Goal: Information Seeking & Learning: Learn about a topic

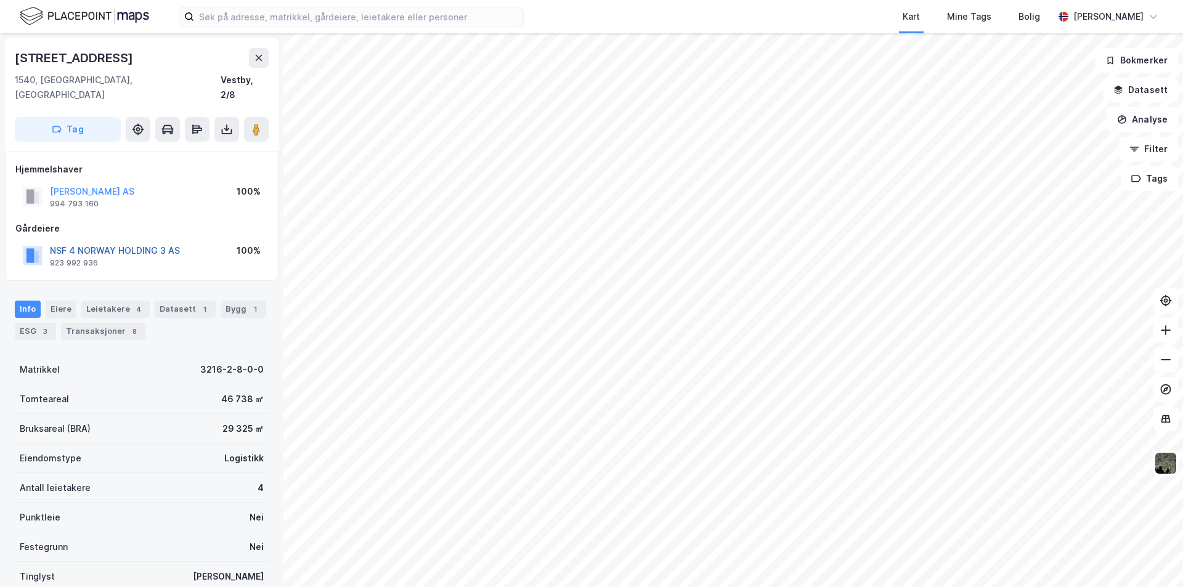
click at [0, 0] on button "NSF 4 NORWAY HOLDING 3 AS" at bounding box center [0, 0] width 0 height 0
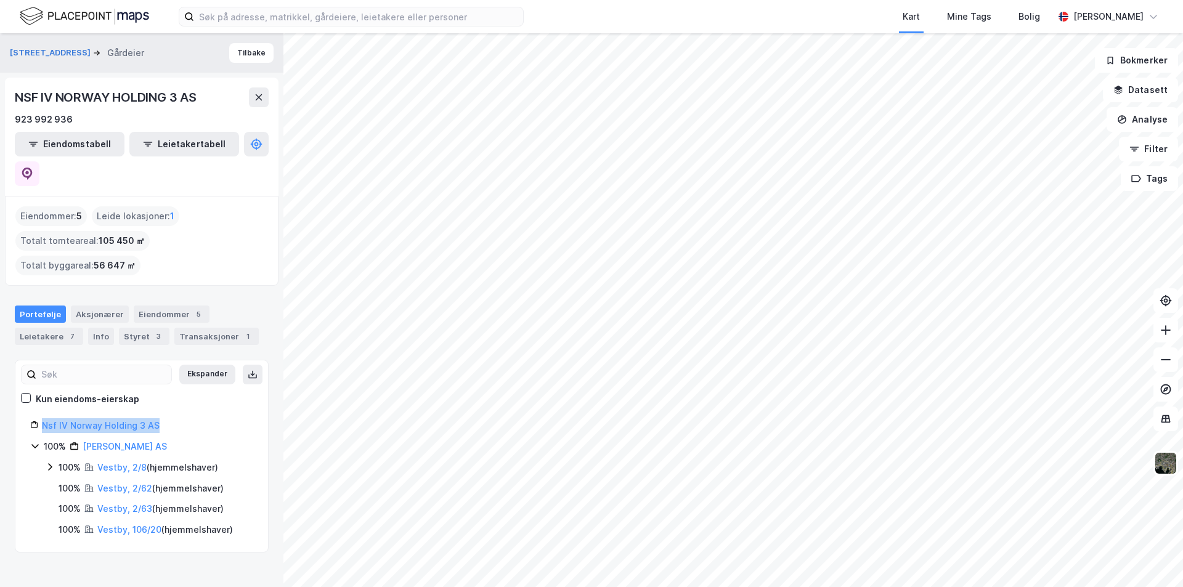
drag, startPoint x: 160, startPoint y: 397, endPoint x: 41, endPoint y: 397, distance: 118.9
click at [41, 418] on div "Nsf IV Norway Holding 3 AS" at bounding box center [141, 425] width 223 height 15
copy link "Nsf IV Norway Holding 3 AS"
